Goal: Task Accomplishment & Management: Manage account settings

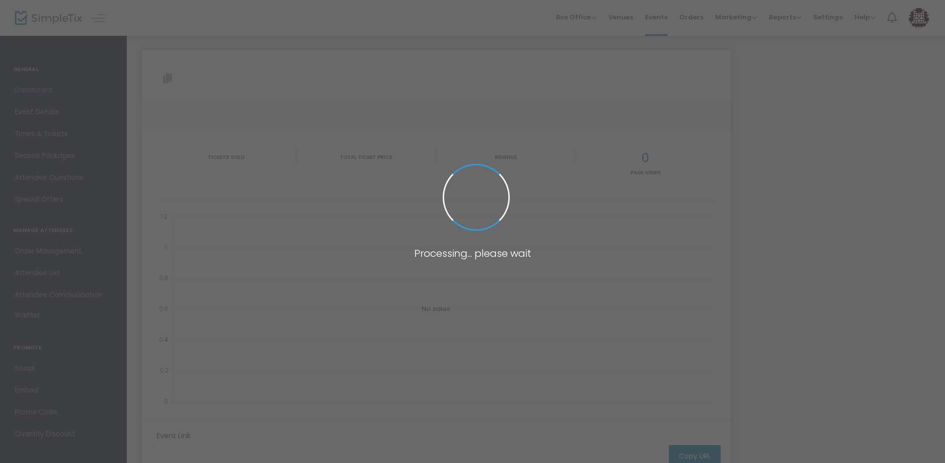
type input "[URL][DOMAIN_NAME]"
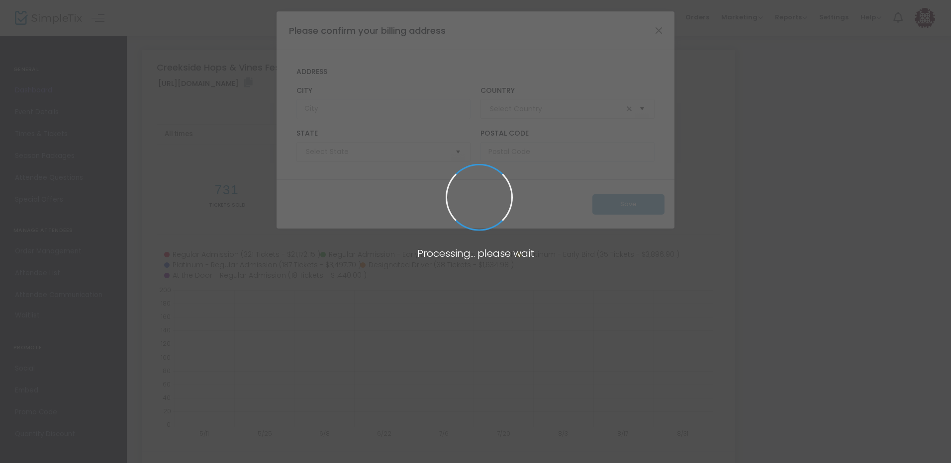
type input "United States"
type input "Ohio"
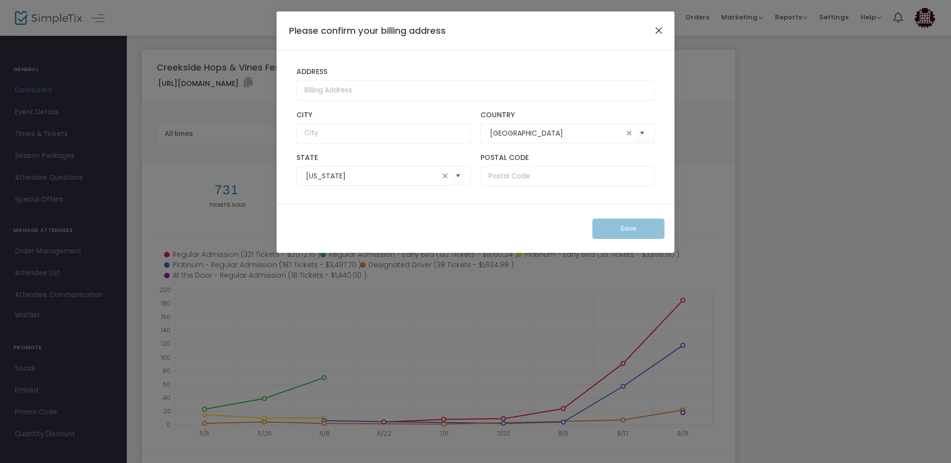
click at [658, 28] on button "Close" at bounding box center [658, 30] width 13 height 13
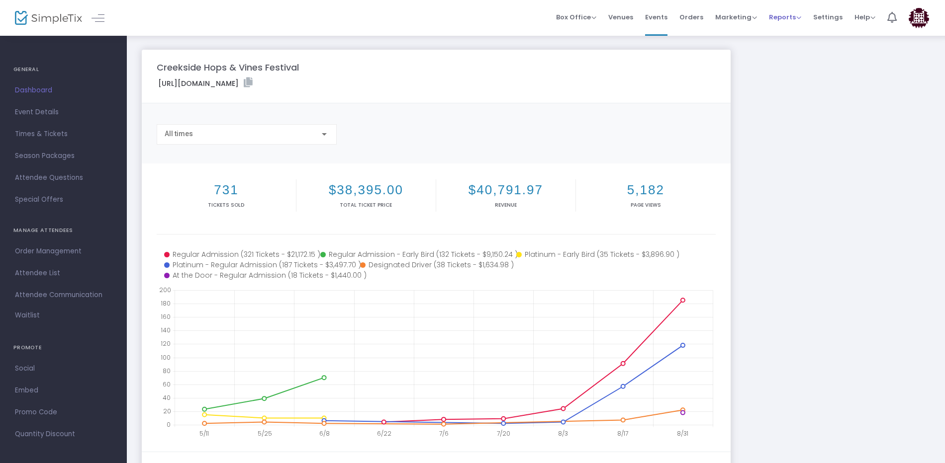
click at [787, 17] on span "Reports" at bounding box center [785, 16] width 32 height 9
click at [791, 52] on li "Sales Reports" at bounding box center [801, 52] width 65 height 19
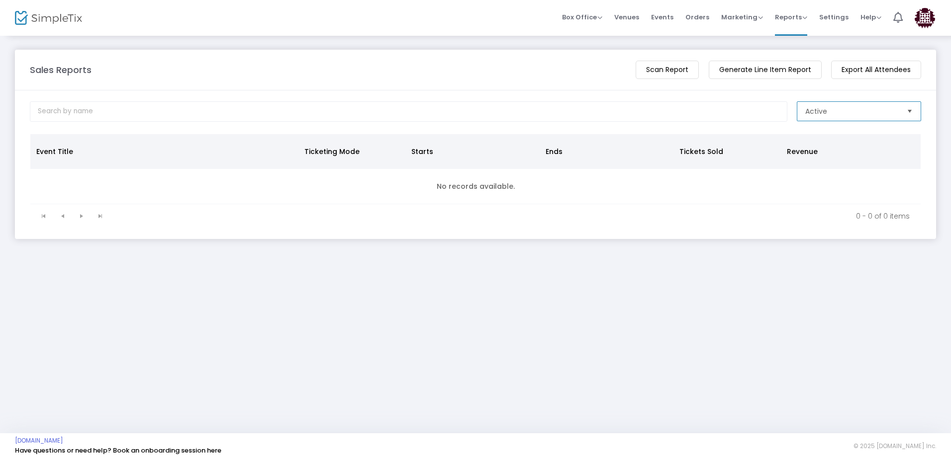
click at [824, 105] on span "Active" at bounding box center [851, 111] width 101 height 19
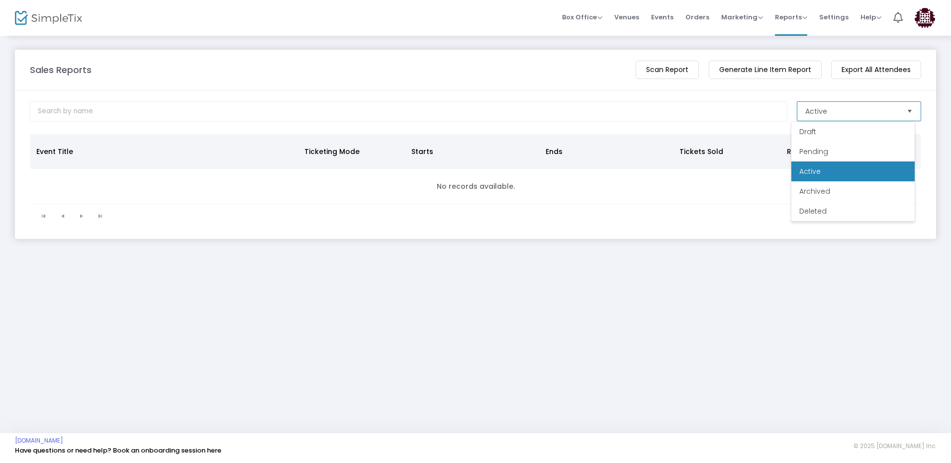
scroll to position [20, 0]
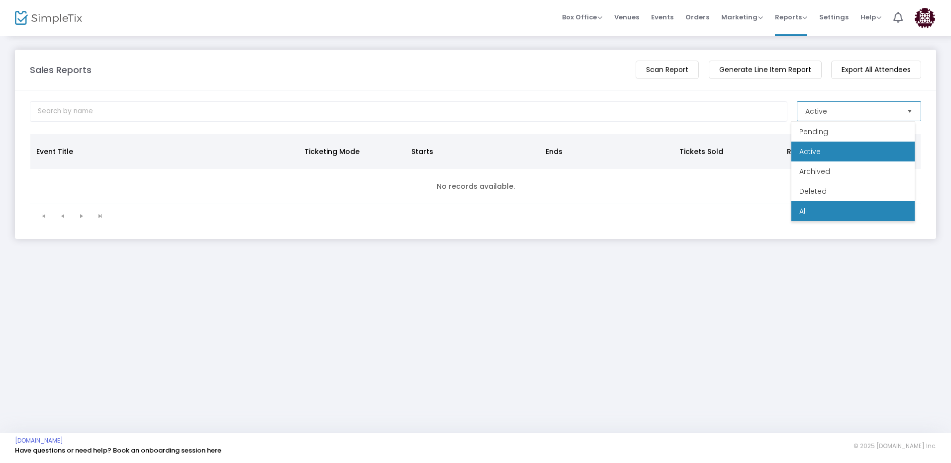
click at [817, 212] on li "All" at bounding box center [852, 211] width 123 height 20
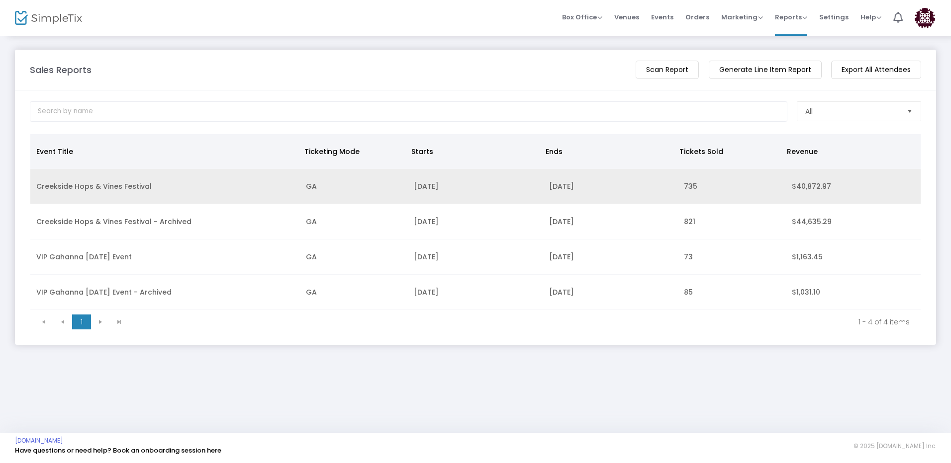
click at [129, 186] on td "Creekside Hops & Vines Festival" at bounding box center [164, 186] width 269 height 35
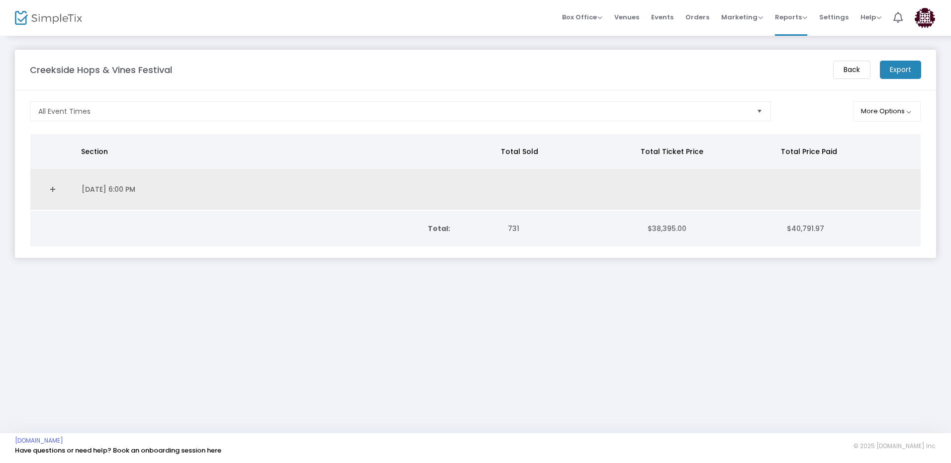
click at [52, 190] on link "Expand Details" at bounding box center [52, 189] width 33 height 16
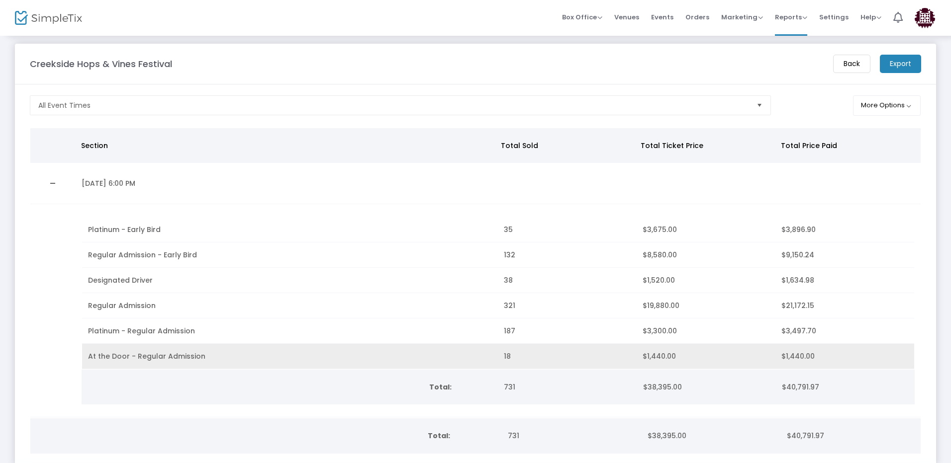
scroll to position [0, 0]
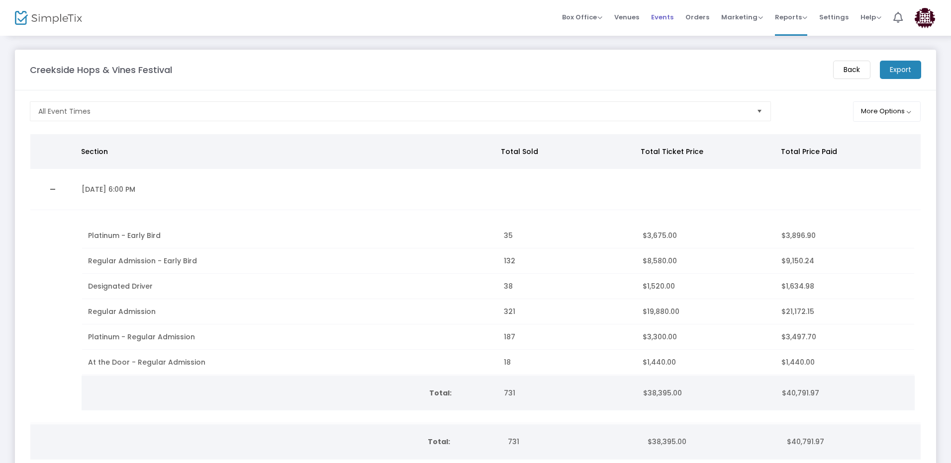
click at [665, 16] on span "Events" at bounding box center [662, 16] width 22 height 25
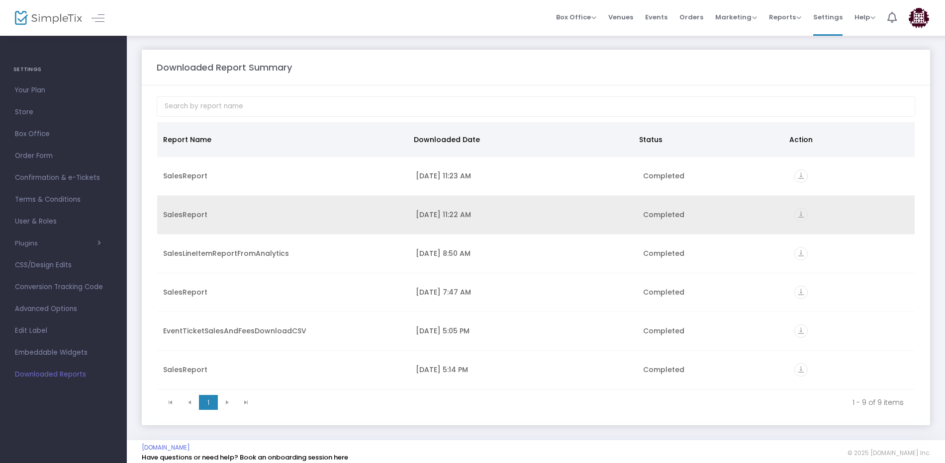
click at [796, 213] on icon "vertical_align_bottom" at bounding box center [800, 214] width 13 height 13
